Goal: Book appointment/travel/reservation

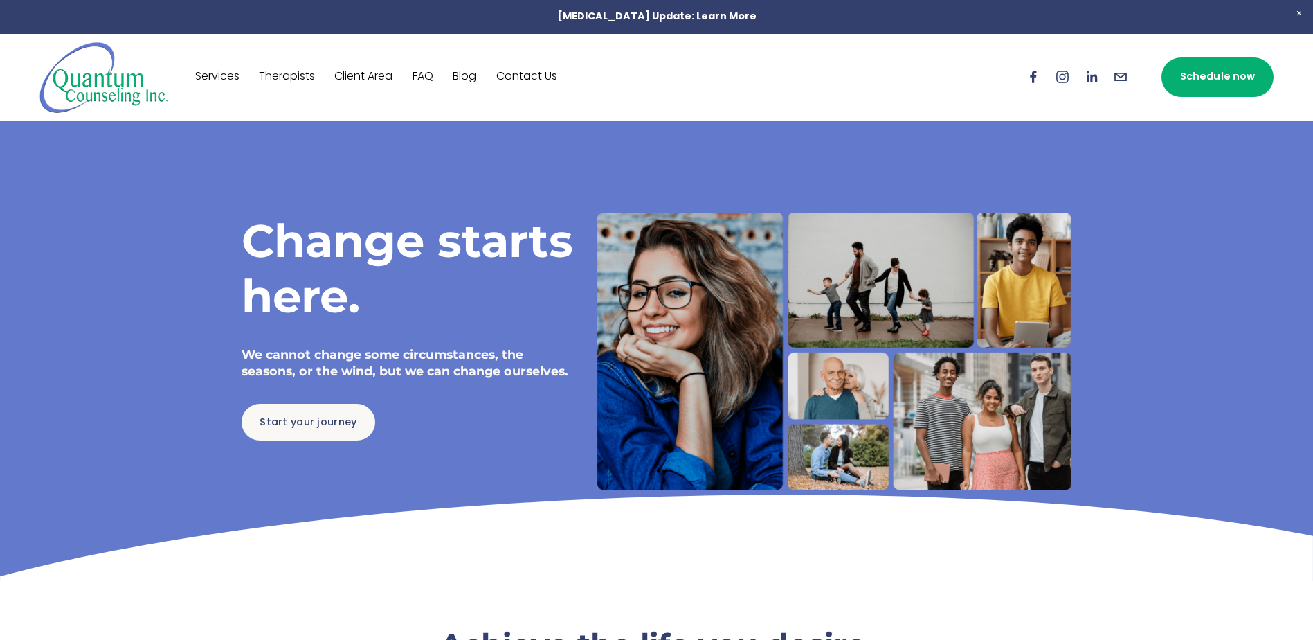
click at [200, 71] on link "Services" at bounding box center [217, 77] width 44 height 22
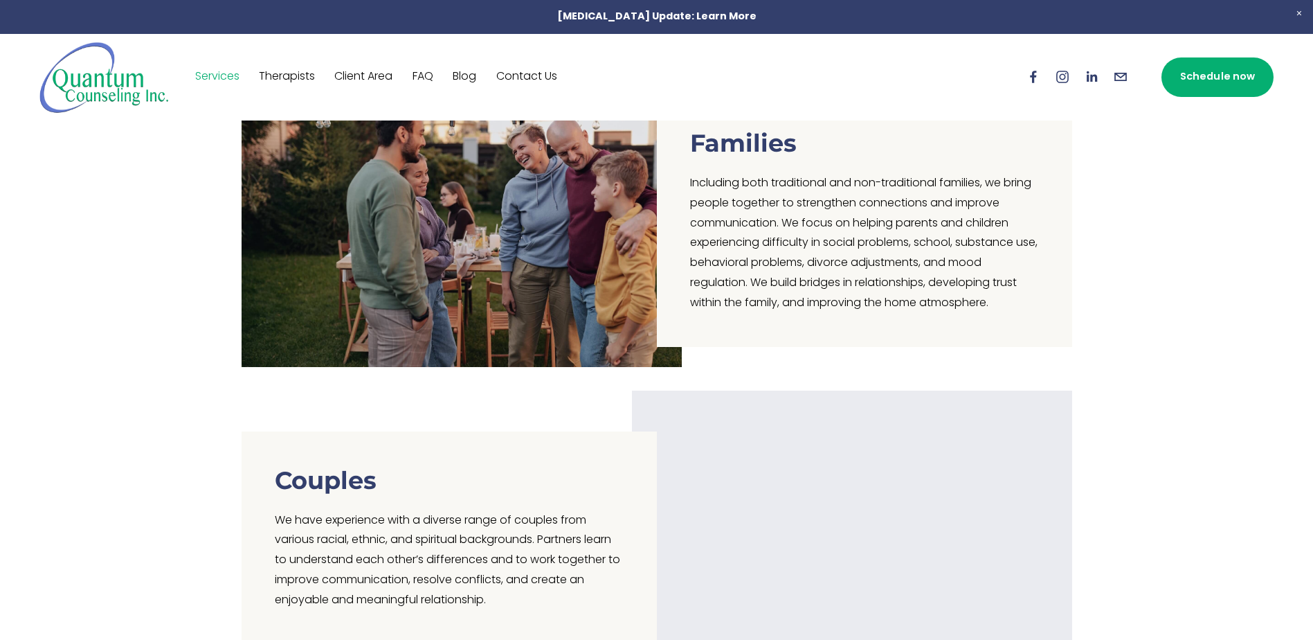
scroll to position [969, 0]
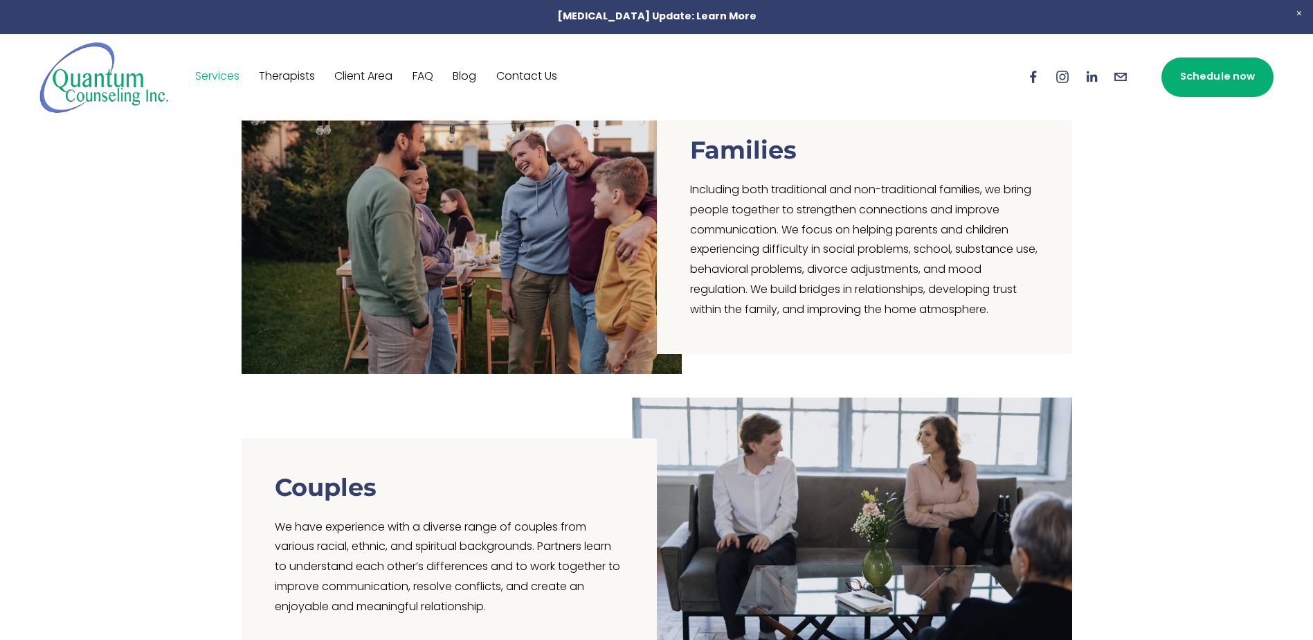
click at [292, 77] on link "Therapists" at bounding box center [287, 77] width 56 height 22
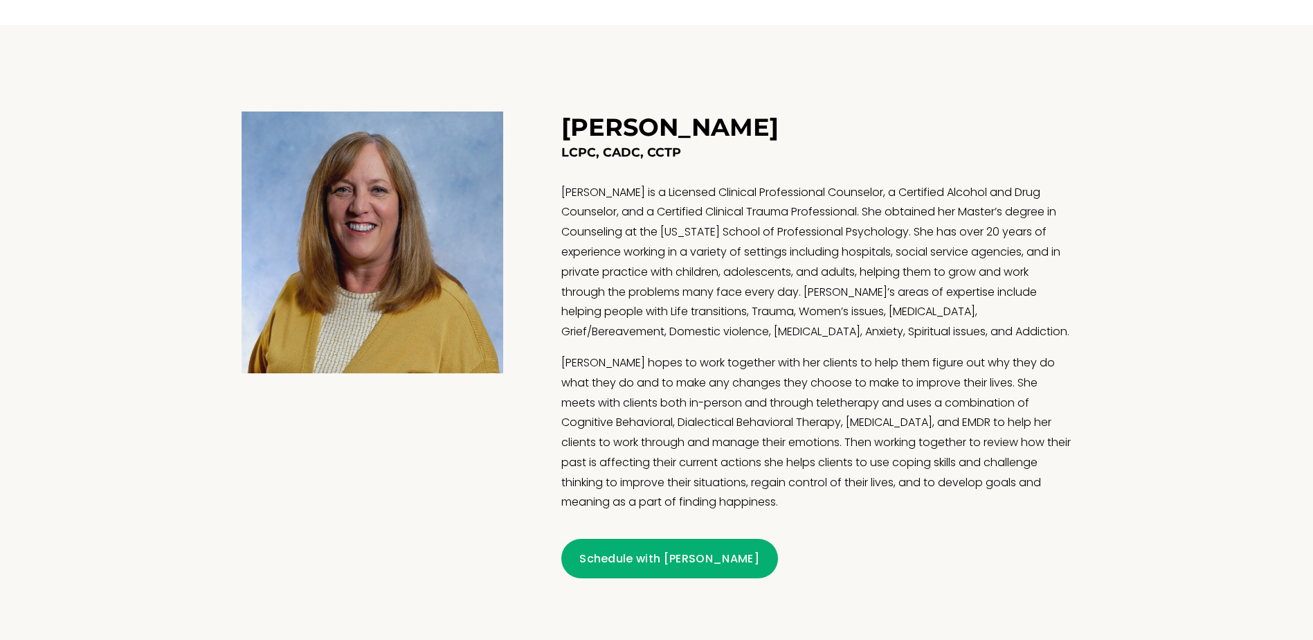
scroll to position [1127, 0]
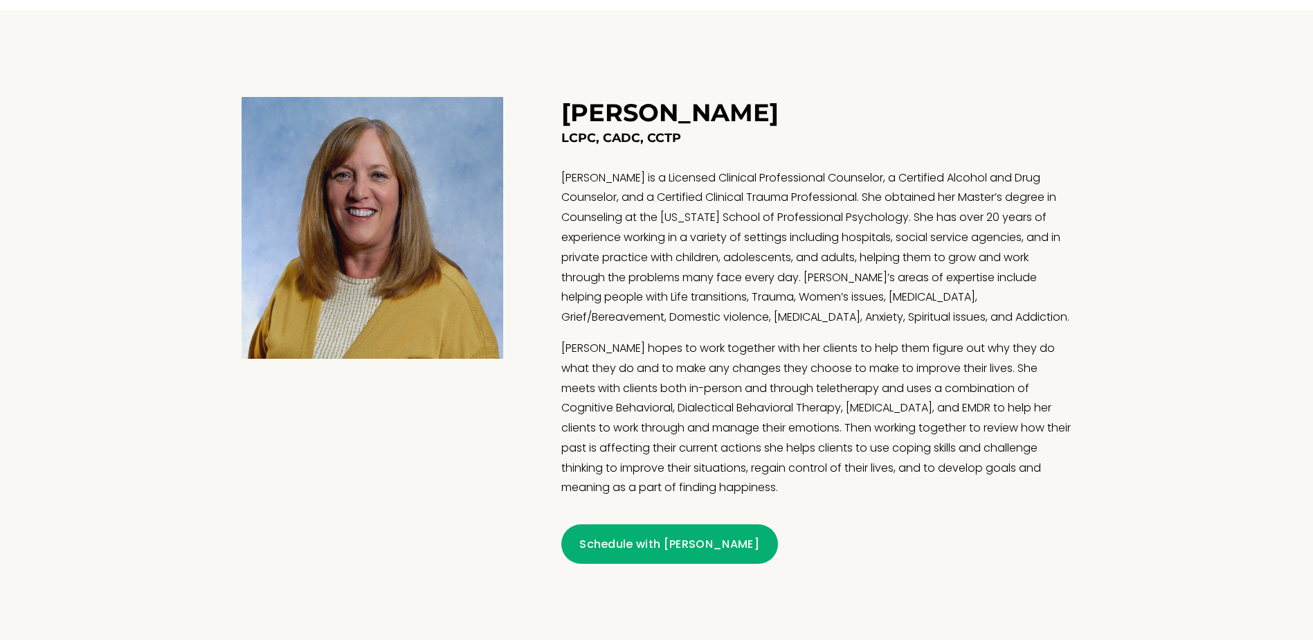
click at [623, 548] on link "Schedule with [PERSON_NAME]" at bounding box center [669, 543] width 217 height 39
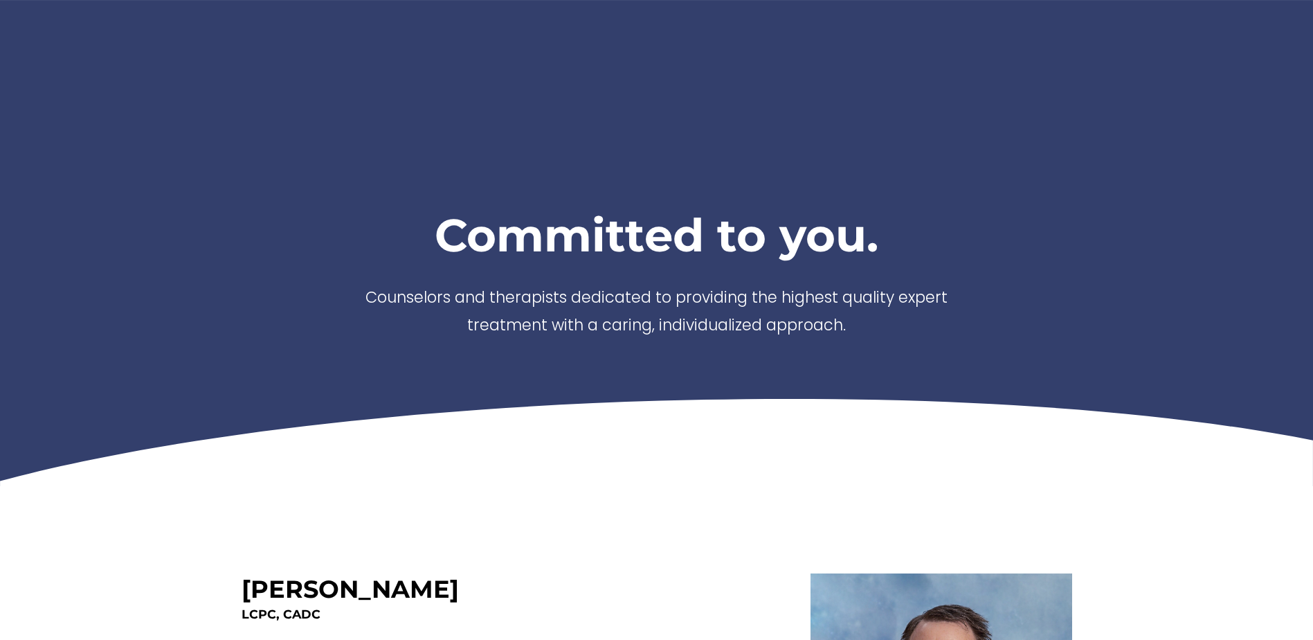
scroll to position [1127, 0]
